Goal: Task Accomplishment & Management: Manage account settings

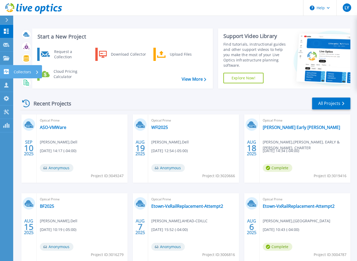
click at [7, 76] on link "Collectors Collectors" at bounding box center [6, 71] width 13 height 13
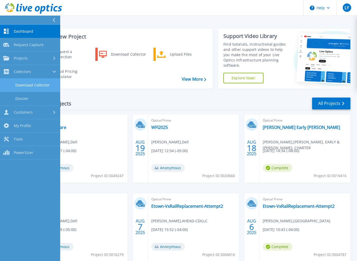
click at [22, 87] on link "Download Collector" at bounding box center [30, 85] width 60 height 13
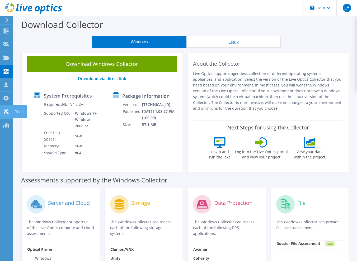
click at [8, 112] on icon at bounding box center [6, 111] width 6 height 5
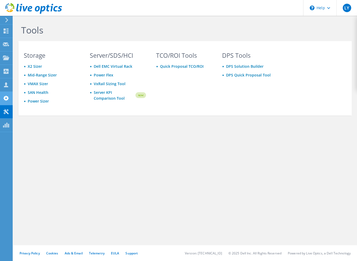
click at [4, 99] on use at bounding box center [5, 98] width 5 height 5
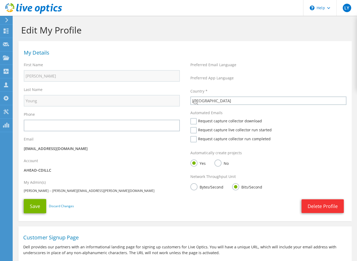
select select "224"
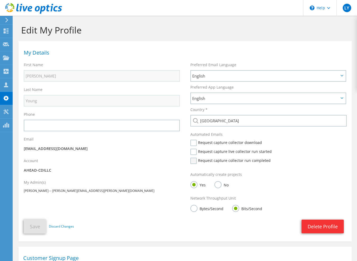
click at [193, 158] on label "Request capture collector run completed" at bounding box center [230, 161] width 80 height 6
click at [0, 0] on input "Request capture collector run completed" at bounding box center [0, 0] width 0 height 0
click at [34, 219] on button "Save" at bounding box center [35, 226] width 22 height 14
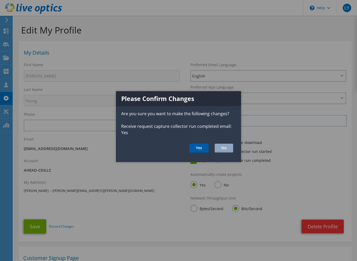
click at [203, 149] on button "Yes" at bounding box center [198, 148] width 19 height 9
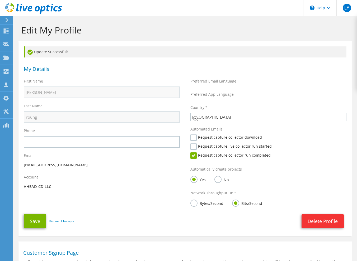
select select "224"
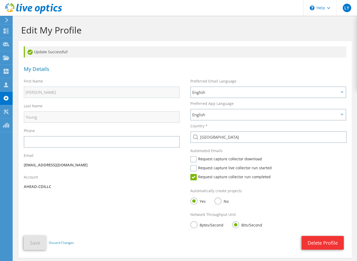
click at [262, 161] on div "Request capture collector download" at bounding box center [227, 160] width 74 height 9
click at [264, 165] on label "Request capture live collector run started" at bounding box center [230, 168] width 81 height 6
click at [0, 0] on input "Request capture live collector run started" at bounding box center [0, 0] width 0 height 0
click at [27, 236] on button "Save" at bounding box center [35, 243] width 22 height 14
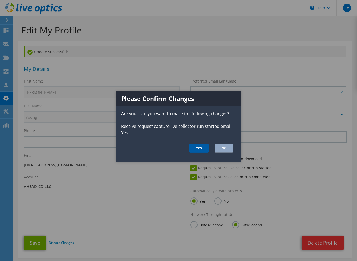
click at [200, 149] on button "Yes" at bounding box center [198, 148] width 19 height 9
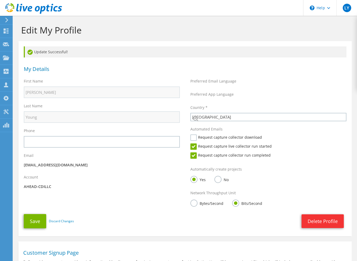
select select "224"
